Goal: Transaction & Acquisition: Purchase product/service

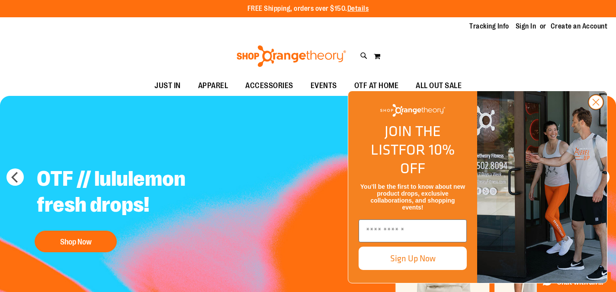
click at [599, 109] on circle "Close dialog" at bounding box center [596, 102] width 14 height 14
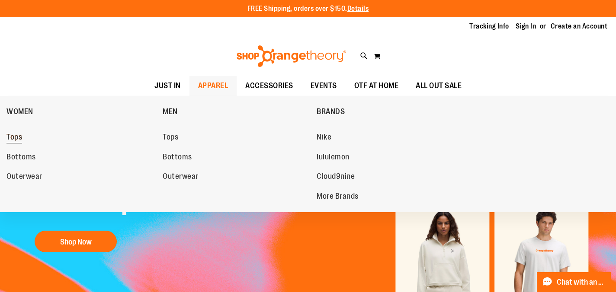
click at [7, 138] on span "Tops" at bounding box center [14, 138] width 16 height 11
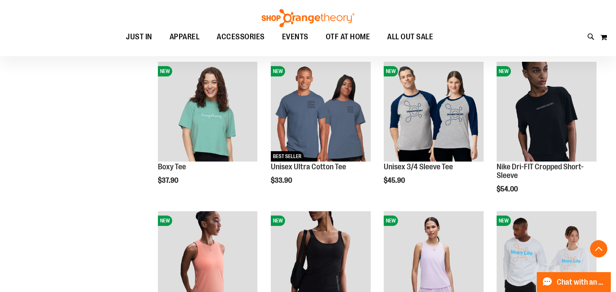
scroll to position [264, 0]
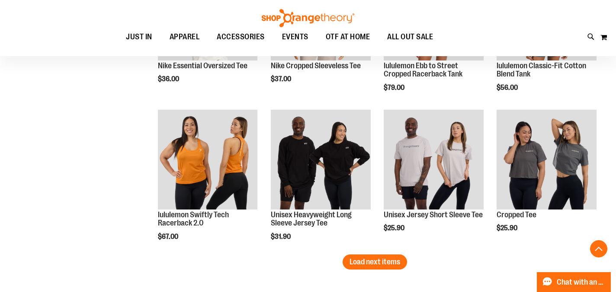
scroll to position [1306, 0]
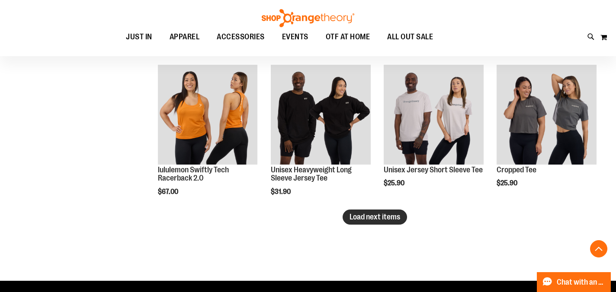
click at [391, 222] on button "Load next items" at bounding box center [375, 217] width 64 height 15
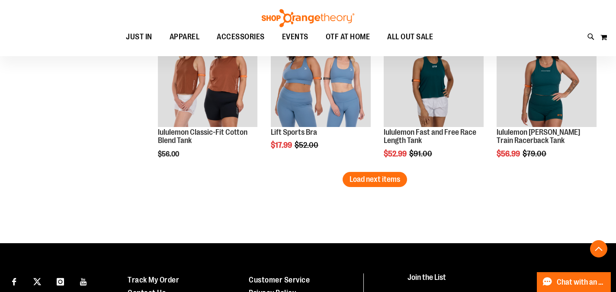
scroll to position [1781, 0]
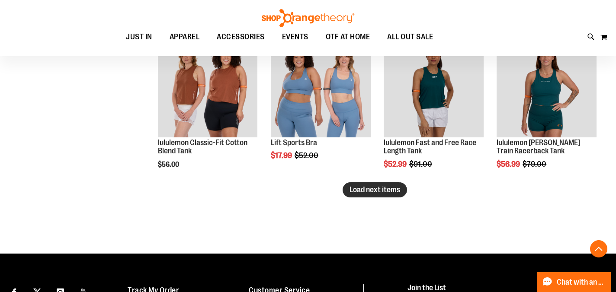
click at [362, 191] on span "Load next items" at bounding box center [375, 190] width 51 height 9
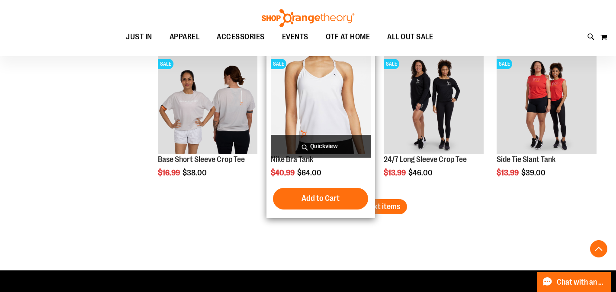
scroll to position [2212, 0]
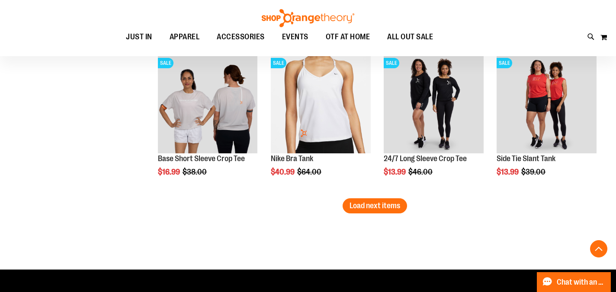
click at [369, 206] on span "Load next items" at bounding box center [375, 206] width 51 height 9
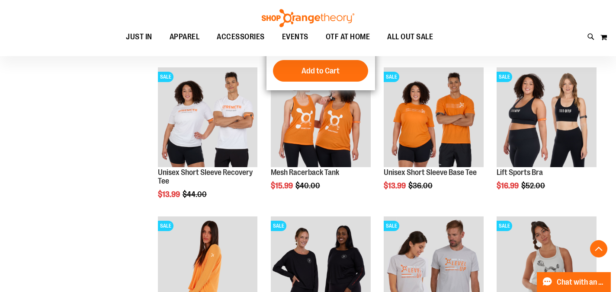
scroll to position [2498, 0]
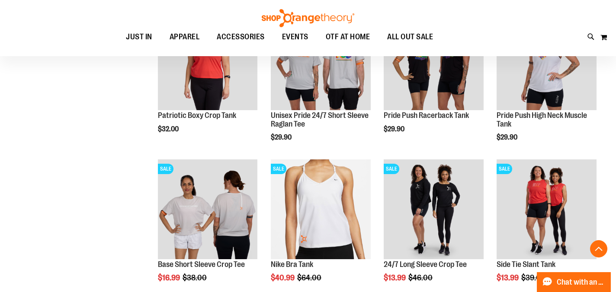
scroll to position [1848, 0]
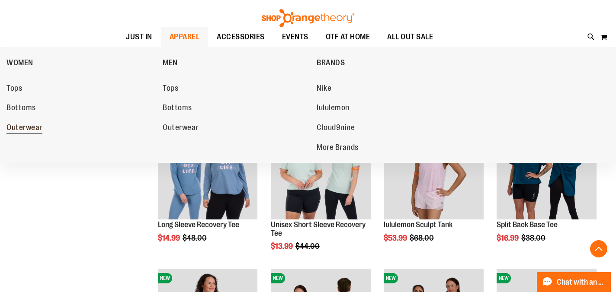
click at [37, 131] on span "Outerwear" at bounding box center [24, 128] width 36 height 11
click at [28, 128] on span "Outerwear" at bounding box center [24, 128] width 36 height 11
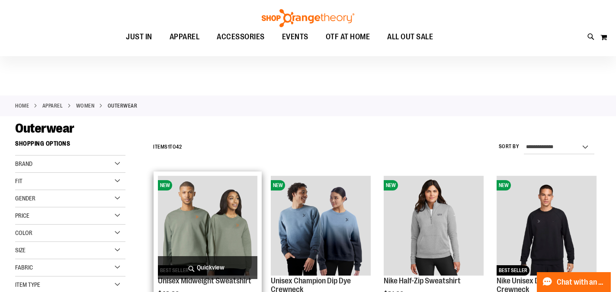
scroll to position [63, 0]
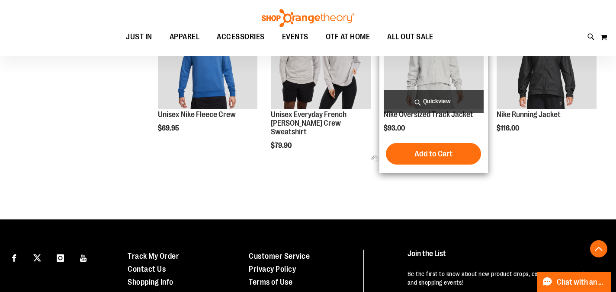
scroll to position [466, 0]
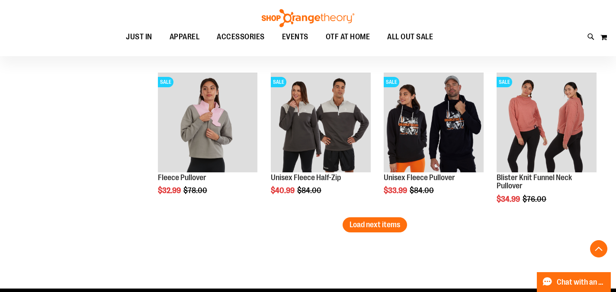
scroll to position [1298, 0]
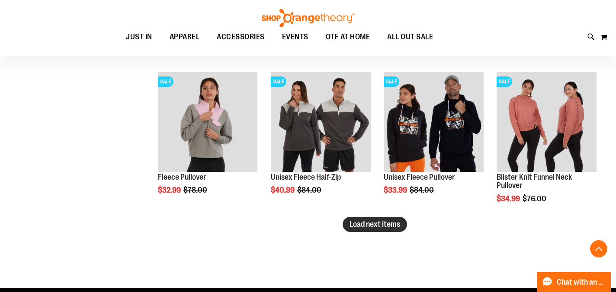
click at [384, 225] on span "Load next items" at bounding box center [375, 224] width 51 height 9
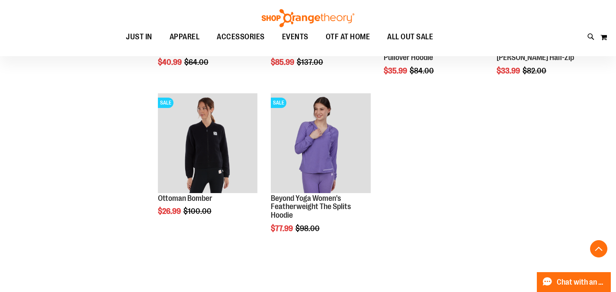
scroll to position [1583, 0]
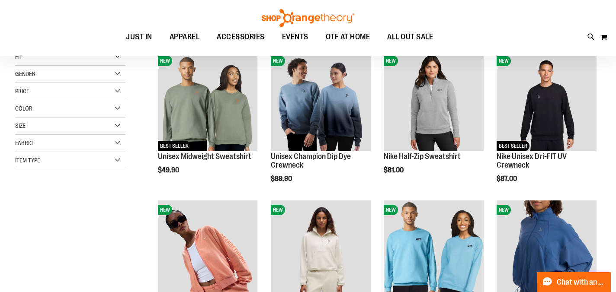
scroll to position [123, 0]
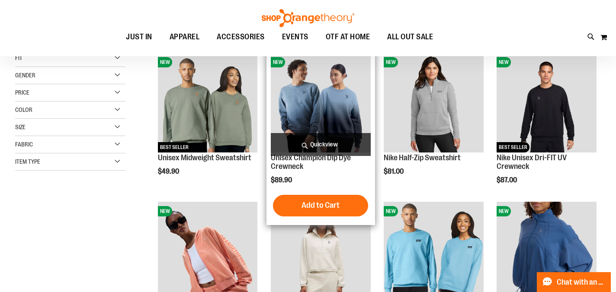
click at [333, 95] on img "product" at bounding box center [321, 103] width 100 height 100
click at [308, 116] on img "product" at bounding box center [321, 103] width 100 height 100
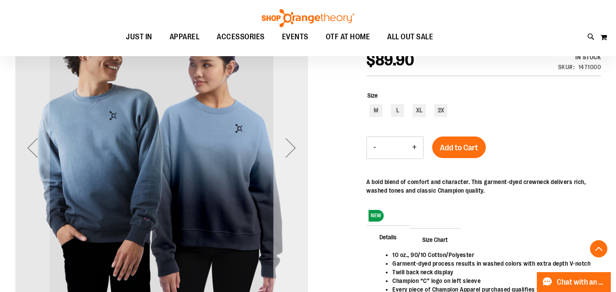
scroll to position [133, 0]
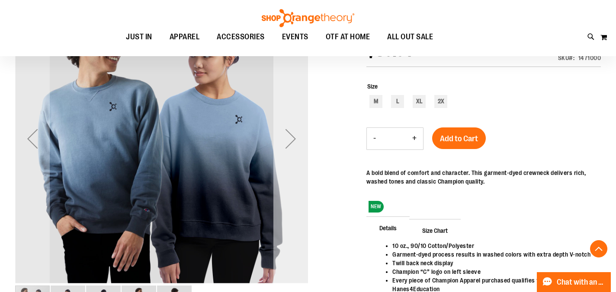
click at [287, 129] on div "Next" at bounding box center [290, 139] width 35 height 35
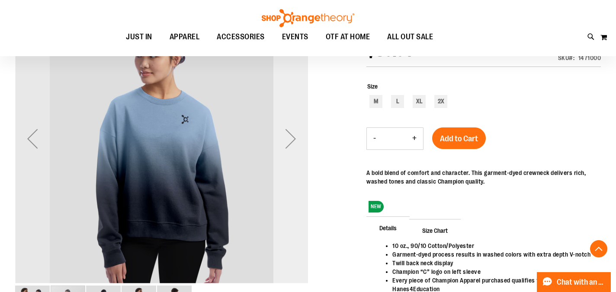
click at [289, 133] on div "Next" at bounding box center [290, 139] width 35 height 35
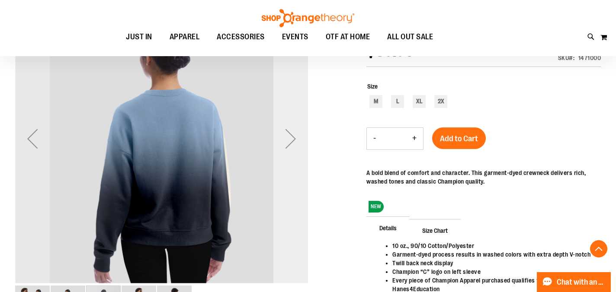
click at [290, 134] on div "Next" at bounding box center [290, 139] width 35 height 35
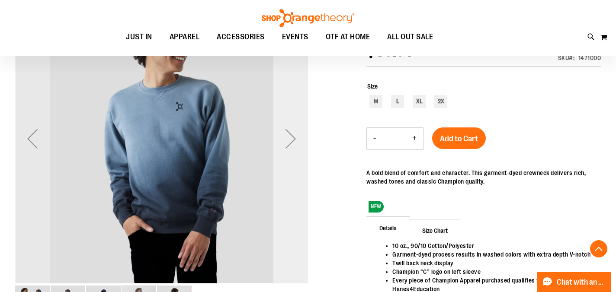
click at [290, 135] on div "Next" at bounding box center [290, 139] width 35 height 35
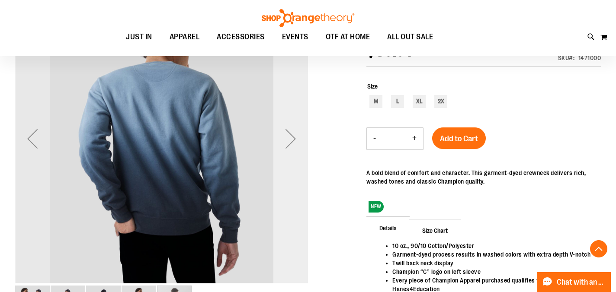
click at [290, 135] on div "Next" at bounding box center [290, 139] width 35 height 35
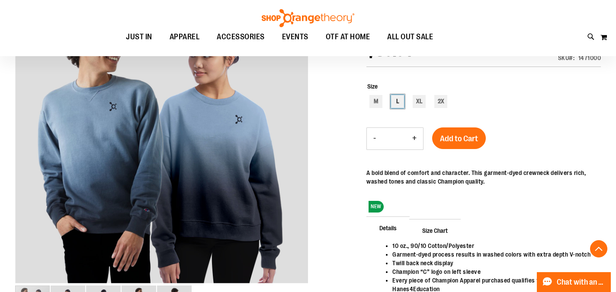
click at [401, 103] on div "L" at bounding box center [397, 101] width 13 height 13
type input "***"
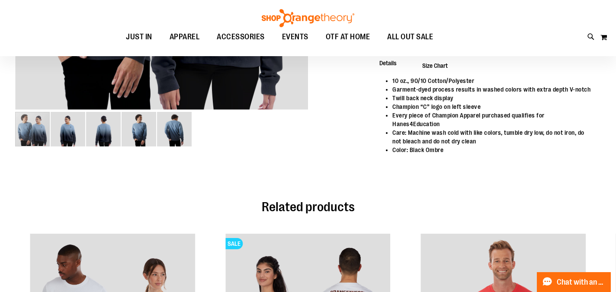
scroll to position [0, 0]
